Goal: Task Accomplishment & Management: Manage account settings

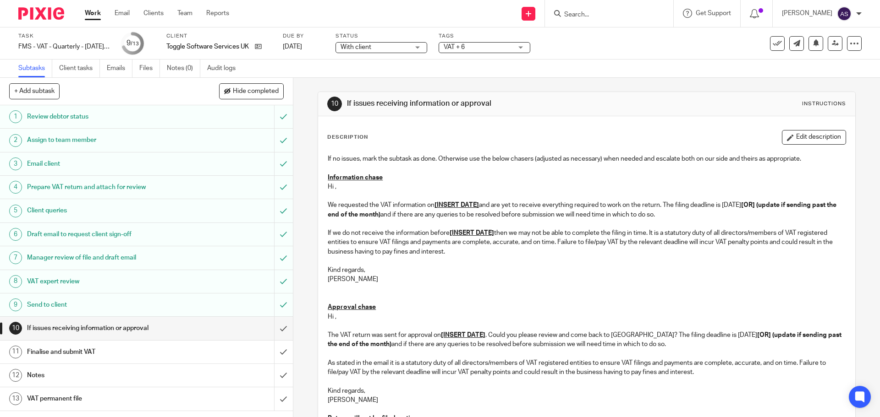
click at [579, 10] on form at bounding box center [612, 13] width 98 height 11
click at [584, 12] on input "Search" at bounding box center [604, 15] width 82 height 8
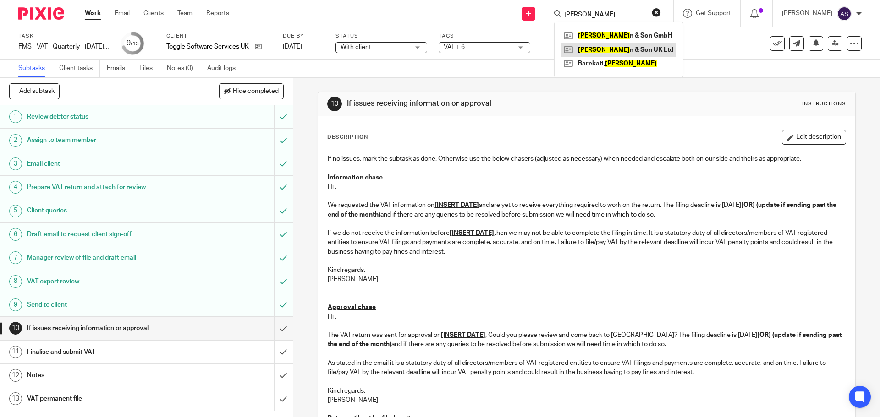
type input "kapte"
click at [623, 53] on link at bounding box center [618, 50] width 115 height 14
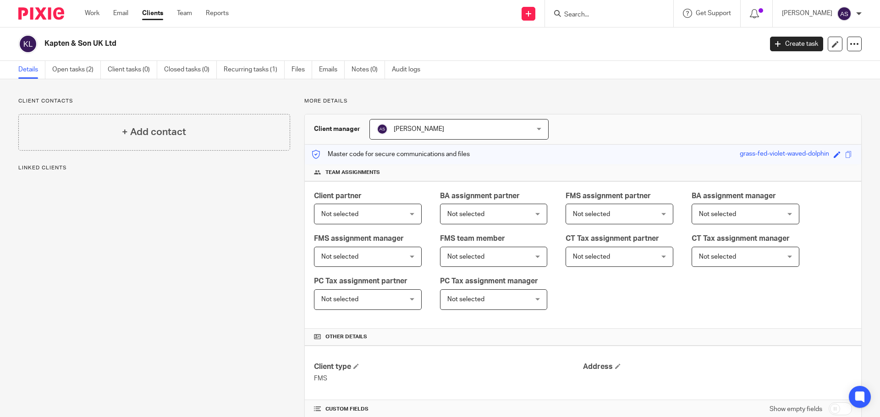
click at [82, 60] on div "Kapten & Son UK Ltd Create task Update from Companies House Export data Merge A…" at bounding box center [440, 43] width 880 height 33
click at [84, 70] on link "Open tasks (2)" at bounding box center [76, 70] width 49 height 18
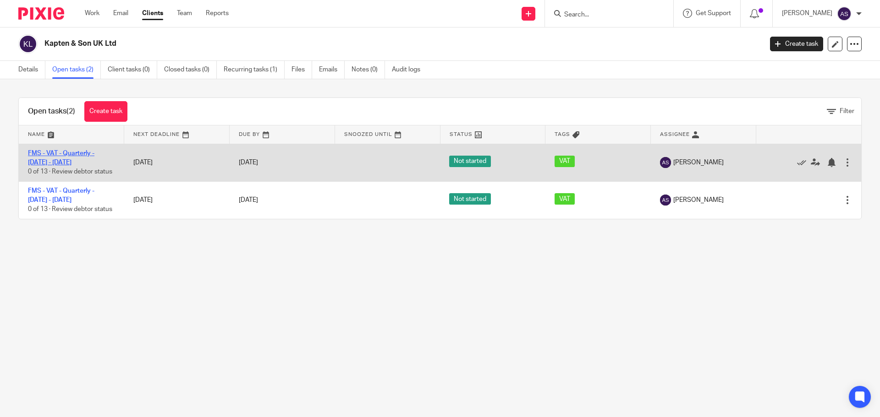
click at [63, 151] on link "FMS - VAT - Quarterly - [DATE] - [DATE]" at bounding box center [61, 158] width 66 height 16
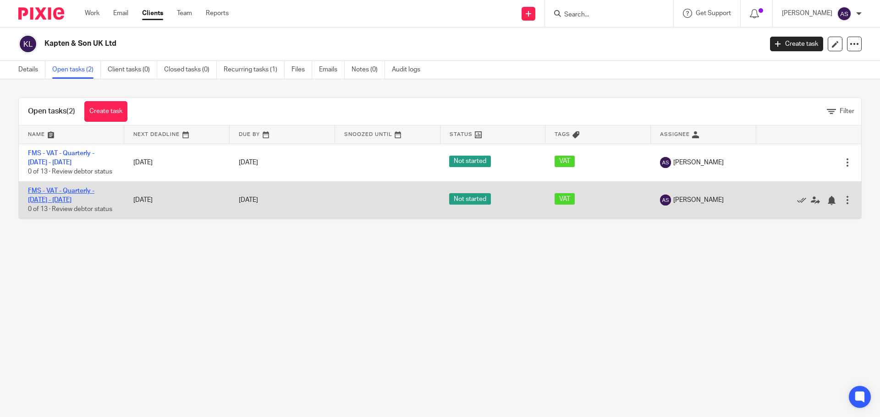
click at [54, 191] on link "FMS - VAT - Quarterly - [DATE] - [DATE]" at bounding box center [61, 196] width 66 height 16
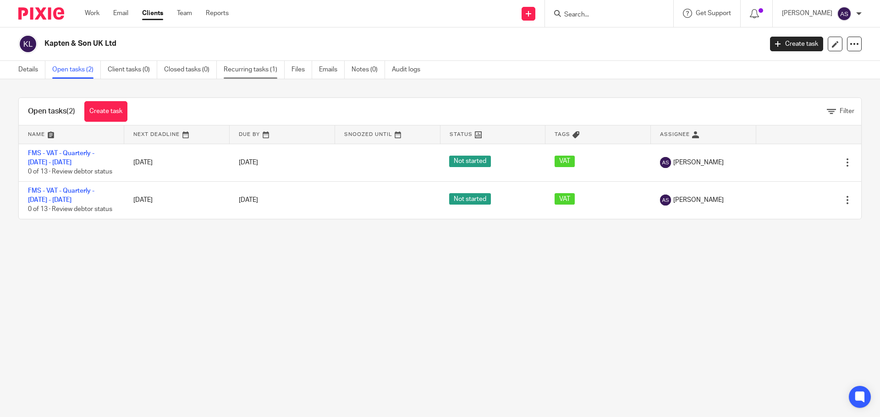
click at [236, 69] on link "Recurring tasks (1)" at bounding box center [254, 70] width 61 height 18
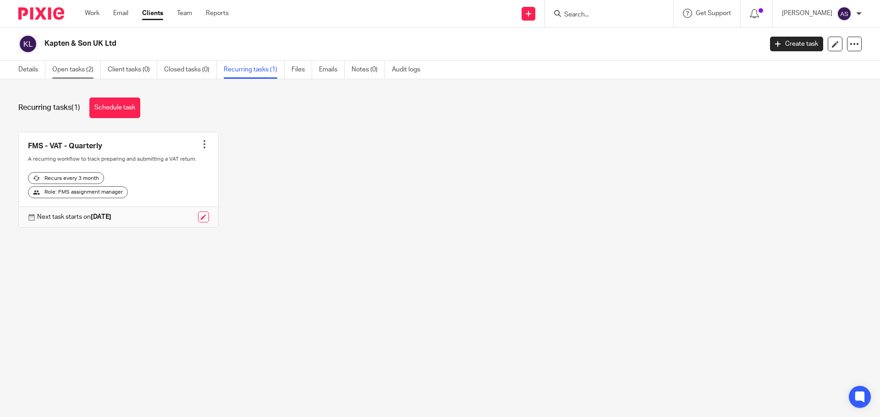
click at [75, 75] on link "Open tasks (2)" at bounding box center [76, 70] width 49 height 18
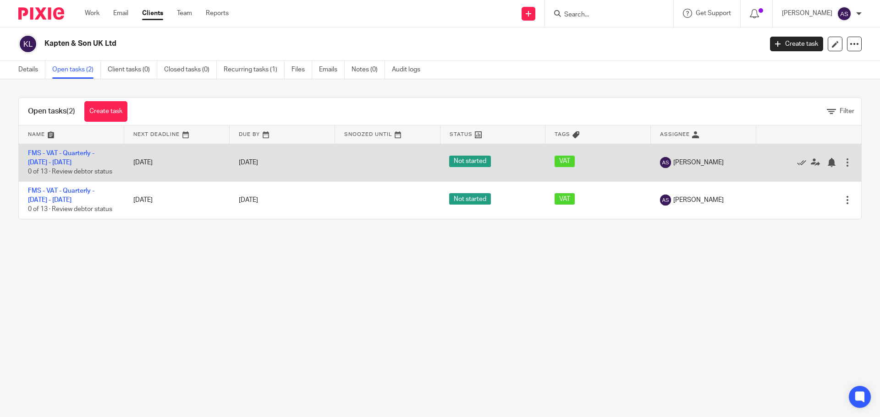
click at [843, 162] on div at bounding box center [847, 162] width 9 height 9
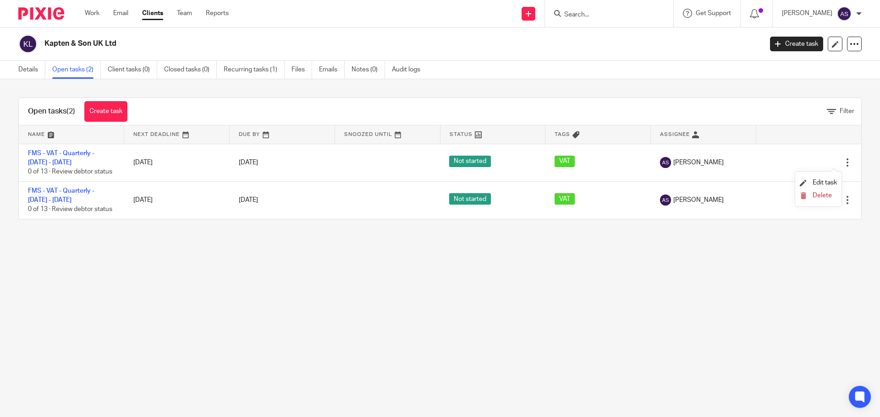
drag, startPoint x: 784, startPoint y: 242, endPoint x: 804, endPoint y: 222, distance: 28.8
click at [788, 241] on main "Kapten & Son UK Ltd Create task Update from Companies House Export data Merge A…" at bounding box center [440, 208] width 880 height 417
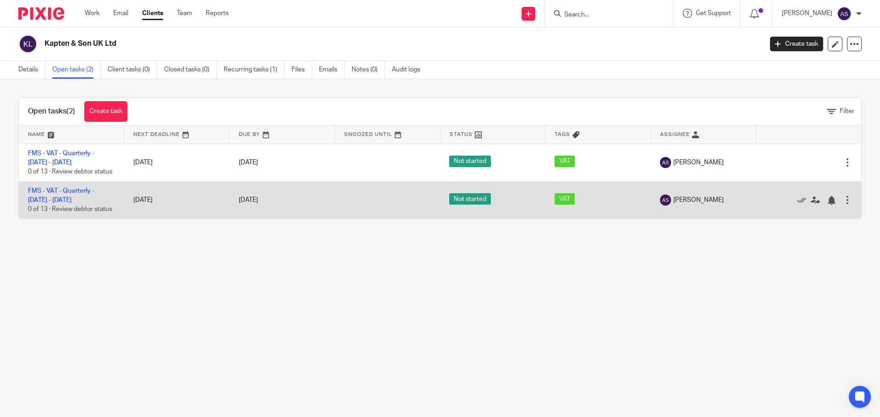
click at [843, 203] on div at bounding box center [847, 200] width 9 height 9
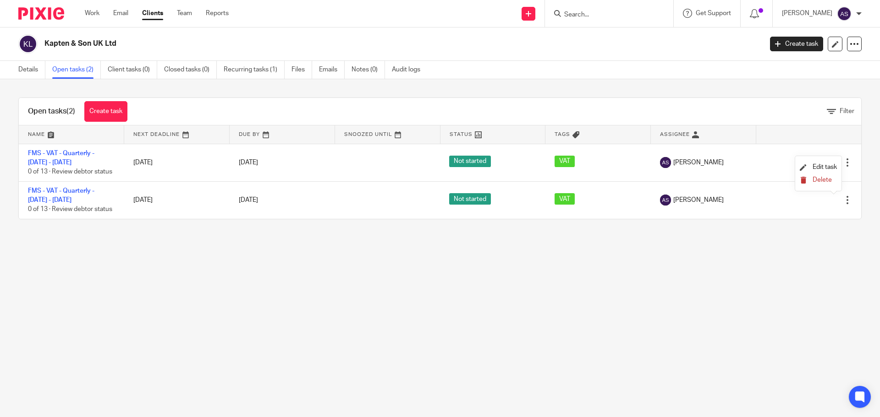
click at [819, 181] on span "Delete" at bounding box center [822, 180] width 19 height 6
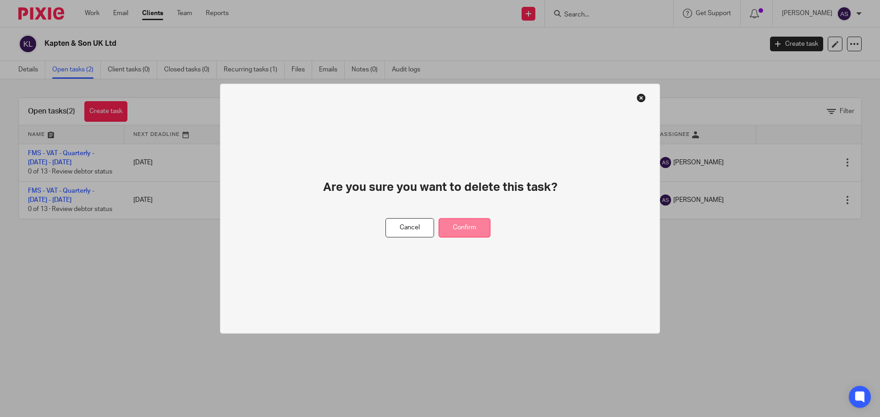
click at [457, 227] on button "Confirm" at bounding box center [465, 228] width 52 height 20
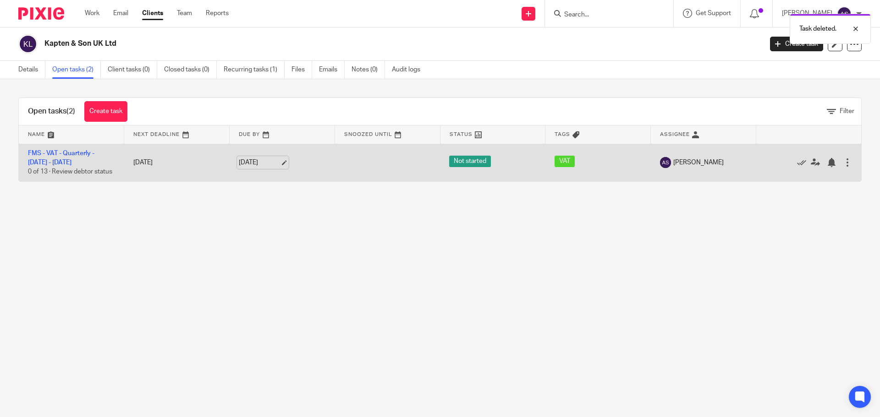
click at [254, 164] on link "5 Sep 2025" at bounding box center [259, 163] width 41 height 10
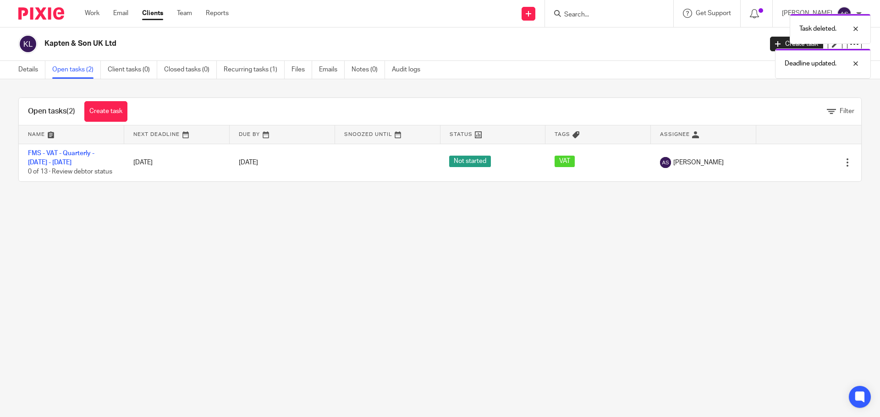
click at [143, 256] on main "Kapten & Son UK Ltd Create task Update from Companies House Export data Merge A…" at bounding box center [440, 208] width 880 height 417
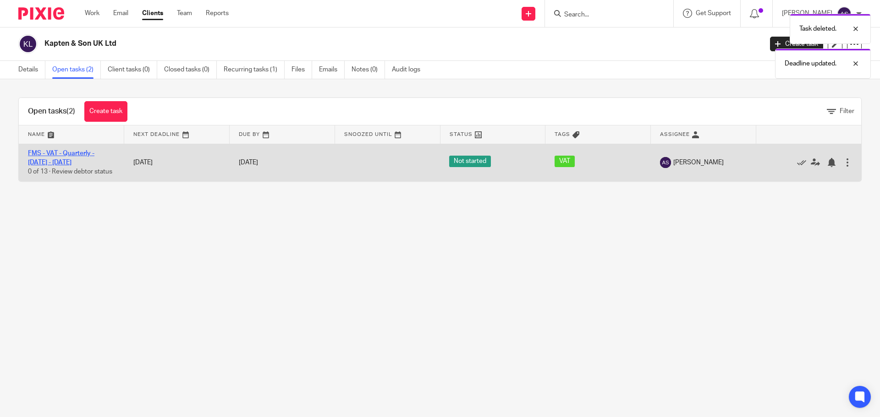
click at [85, 154] on link "FMS - VAT - Quarterly - [DATE] - [DATE]" at bounding box center [61, 158] width 66 height 16
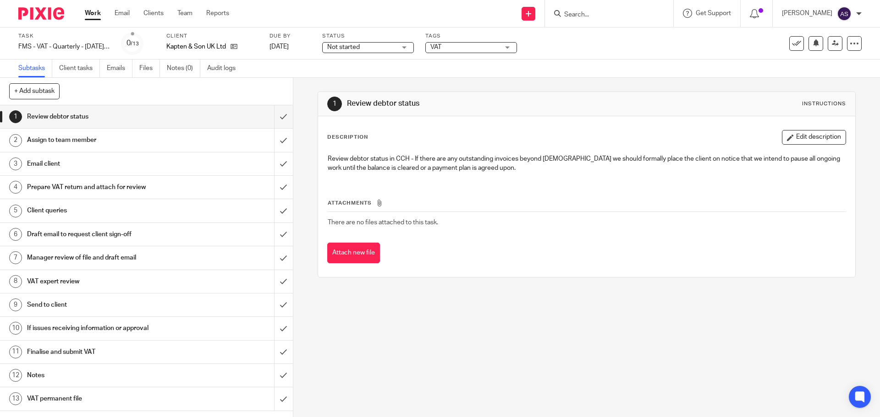
click at [140, 280] on h1 "VAT expert review" at bounding box center [106, 282] width 159 height 14
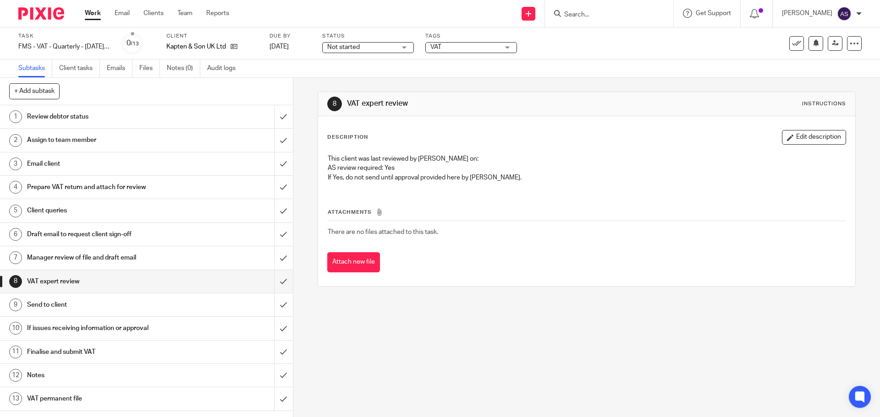
click at [205, 111] on div "Review debtor status" at bounding box center [146, 117] width 238 height 14
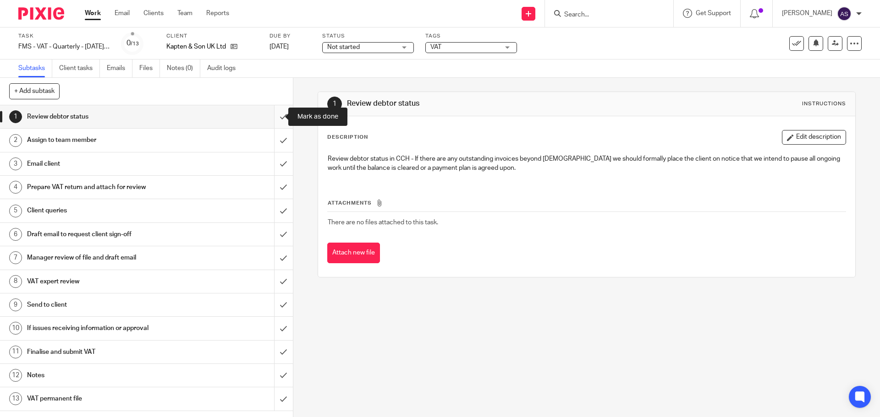
click at [274, 117] on input "submit" at bounding box center [146, 116] width 293 height 23
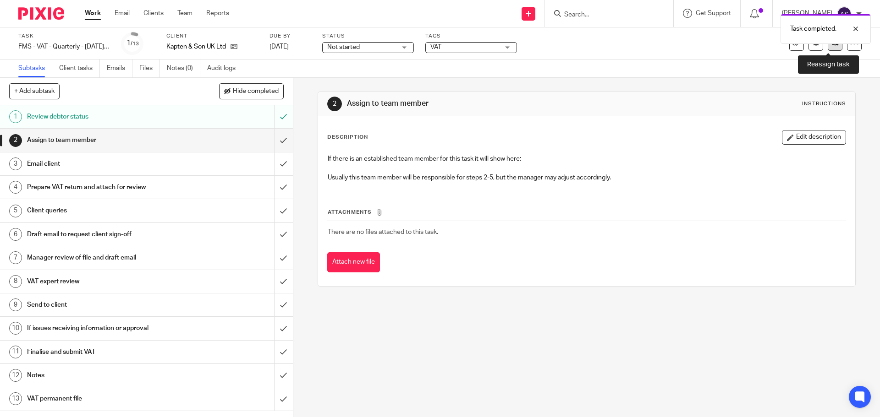
click at [831, 48] on link at bounding box center [835, 43] width 15 height 15
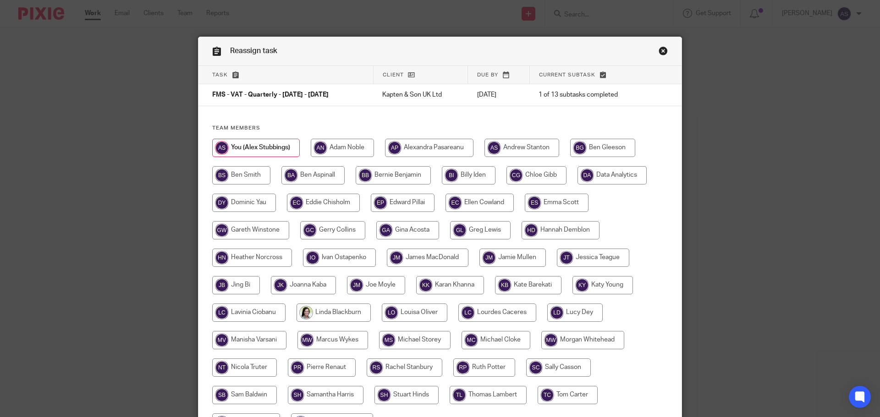
click at [467, 198] on input "radio" at bounding box center [479, 203] width 68 height 18
radio input "true"
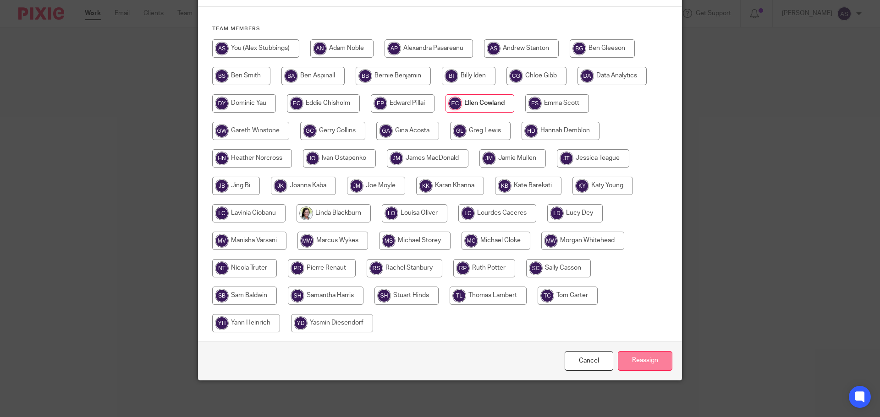
click at [643, 358] on input "Reassign" at bounding box center [645, 362] width 55 height 20
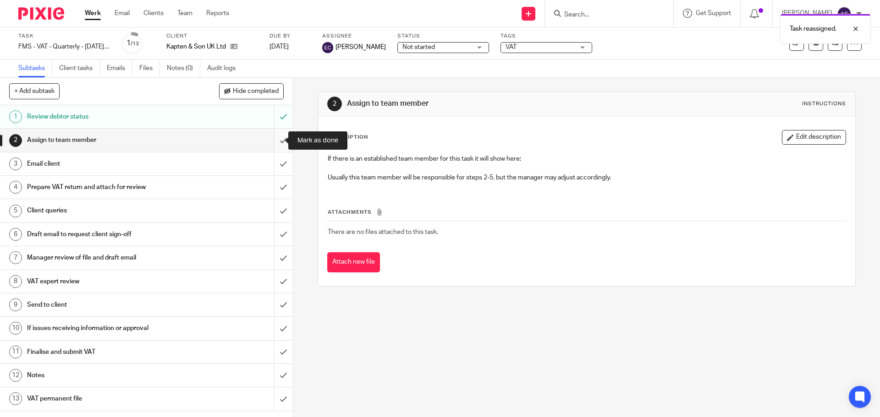
click at [273, 143] on input "submit" at bounding box center [146, 140] width 293 height 23
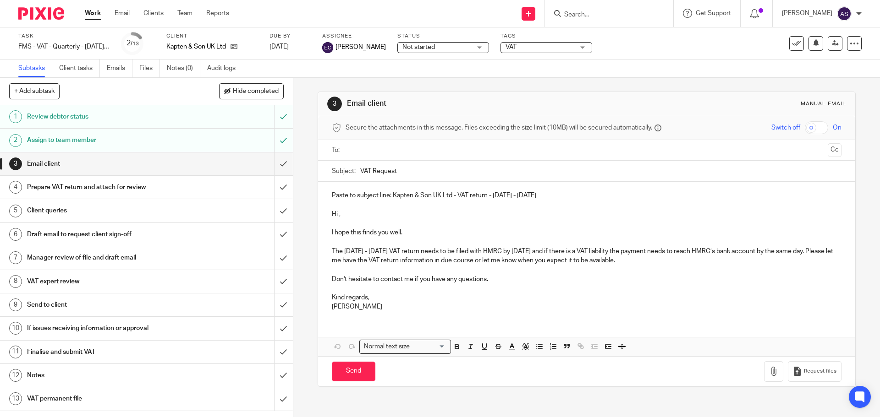
click at [492, 246] on p at bounding box center [586, 242] width 509 height 9
drag, startPoint x: 423, startPoint y: 252, endPoint x: 341, endPoint y: 260, distance: 82.4
click at [341, 260] on p "The [DATE] - [DATE] VAT return needs to be filed with HMRC by [DATE] and if the…" at bounding box center [586, 256] width 509 height 19
copy p "needs to be filed with HMRC by [DATE] and if there is a VAT liability the payme…"
click at [541, 197] on p "Paste to subject line: Kapten & Son UK Ltd - VAT return - May - July, 2025" at bounding box center [586, 195] width 509 height 9
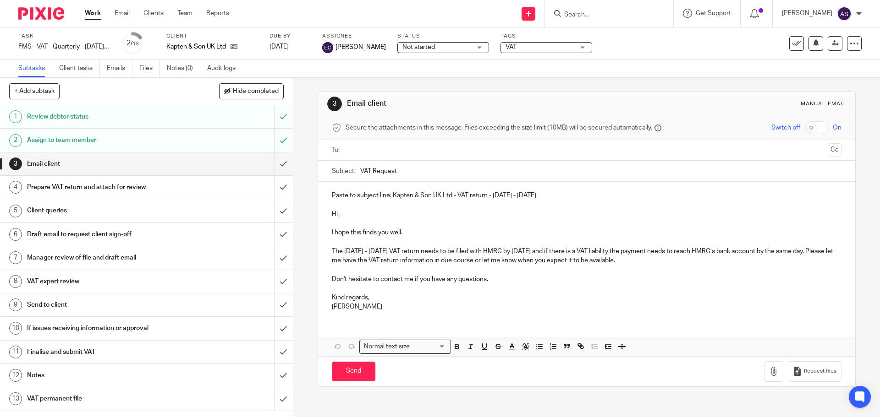
drag, startPoint x: 548, startPoint y: 196, endPoint x: 390, endPoint y: 196, distance: 157.2
click at [390, 196] on p "Paste to subject line: Kapten & Son UK Ltd - VAT return - May - July, 2025" at bounding box center [586, 195] width 509 height 9
copy p "Kapten & Son UK Ltd - VAT return - May - July, 2025"
click at [275, 163] on input "submit" at bounding box center [146, 164] width 293 height 23
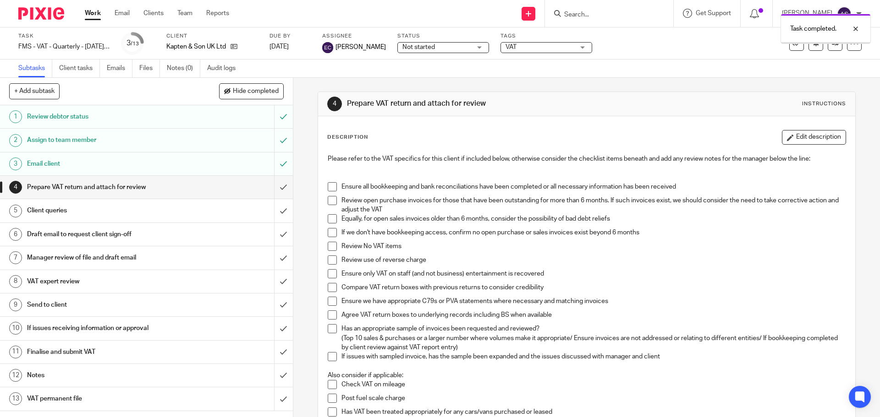
click at [563, 50] on span "VAT" at bounding box center [539, 48] width 69 height 10
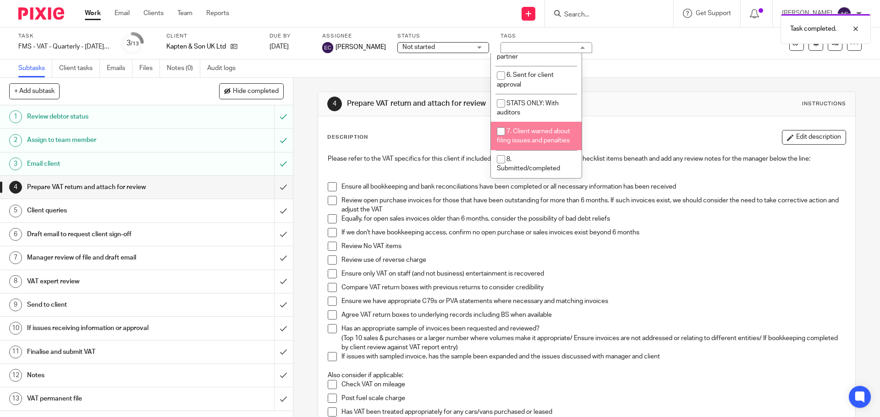
scroll to position [148, 0]
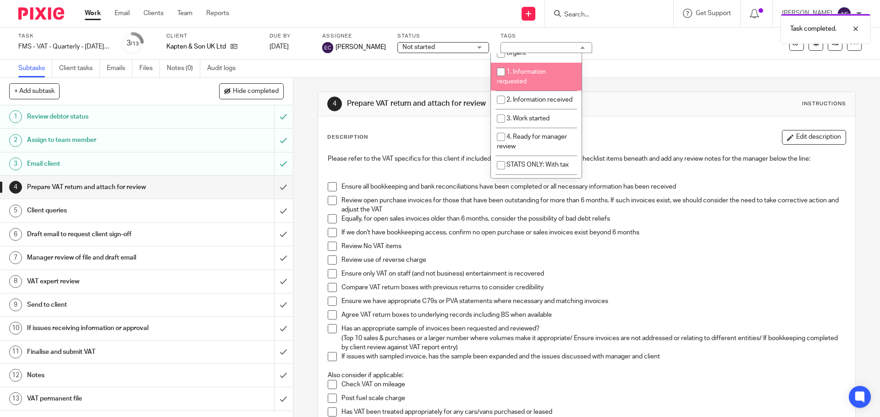
click at [536, 80] on li "1. Information requested" at bounding box center [536, 77] width 91 height 28
checkbox input "true"
click at [450, 47] on span "Not started" at bounding box center [436, 48] width 69 height 10
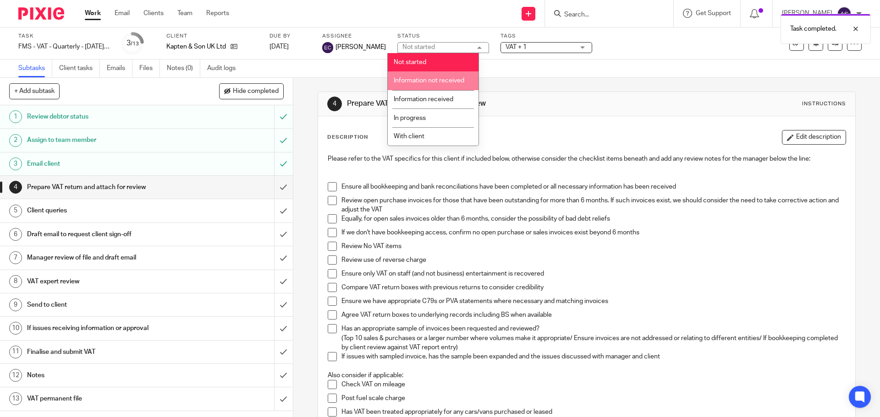
click at [451, 84] on li "Information not received" at bounding box center [433, 80] width 91 height 19
